Goal: Navigation & Orientation: Understand site structure

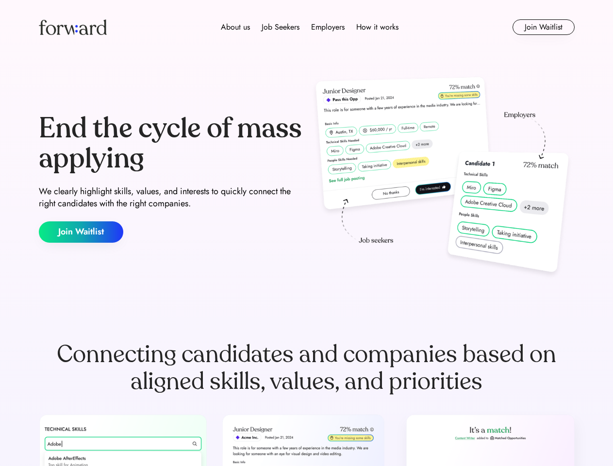
click at [306, 233] on div "End the cycle of mass applying We clearly highlight skills, values, and interes…" at bounding box center [307, 178] width 536 height 209
click at [307, 27] on div "About us Job Seekers Employers How it works" at bounding box center [309, 27] width 383 height 12
click at [73, 27] on img at bounding box center [73, 27] width 68 height 16
click at [310, 27] on div "About us Job Seekers Employers How it works" at bounding box center [309, 27] width 383 height 12
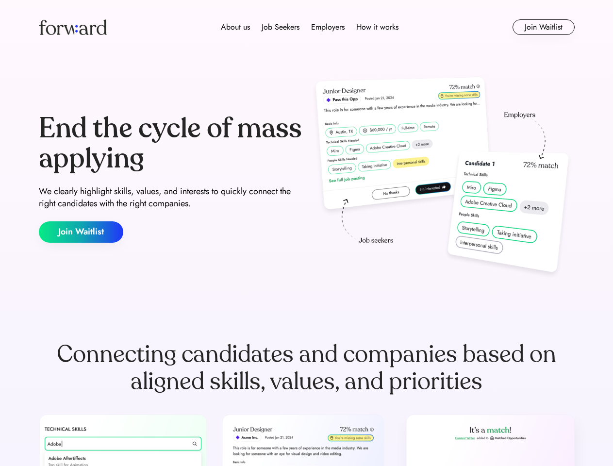
click at [235, 27] on div "About us" at bounding box center [235, 27] width 29 height 12
click at [281, 27] on div "Job Seekers" at bounding box center [281, 27] width 38 height 12
click at [328, 27] on div "Employers" at bounding box center [328, 27] width 34 height 12
